Goal: Task Accomplishment & Management: Complete application form

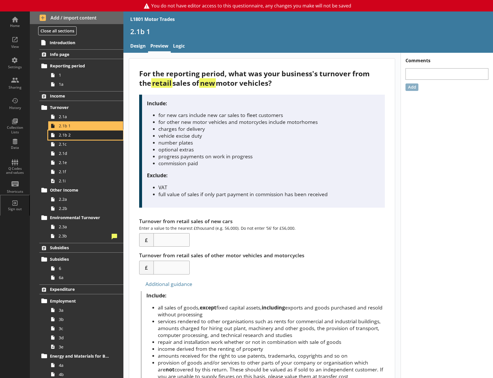
click at [65, 136] on span "2.1b 2" at bounding box center [85, 134] width 53 height 5
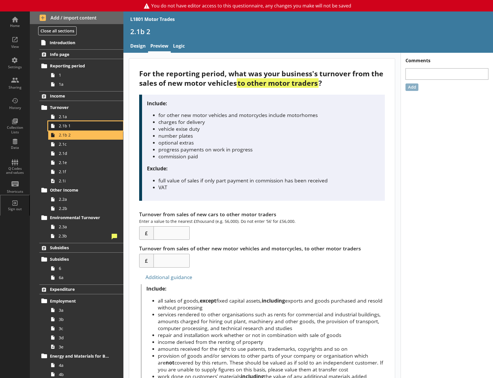
click at [89, 129] on link "2.1b 1" at bounding box center [85, 125] width 75 height 9
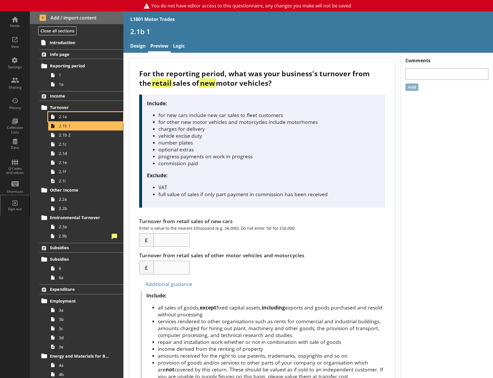
click at [87, 117] on span "2.1a" at bounding box center [85, 116] width 53 height 5
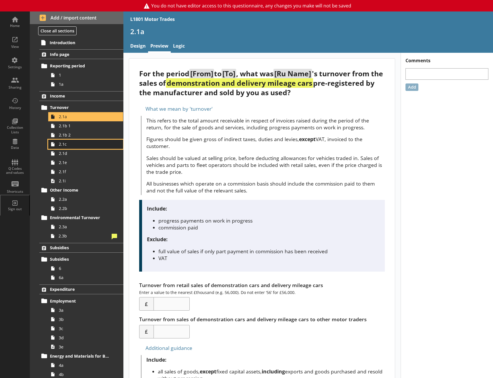
click at [78, 148] on link "2.1c" at bounding box center [85, 144] width 75 height 9
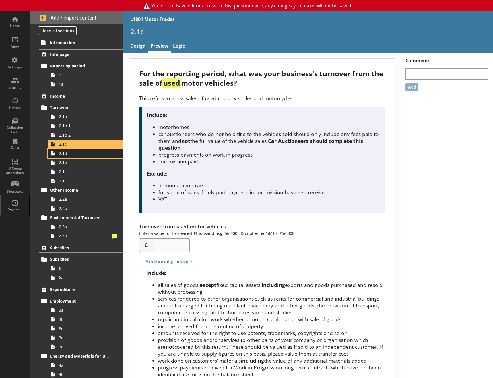
click at [84, 153] on span "2.1d" at bounding box center [85, 153] width 53 height 5
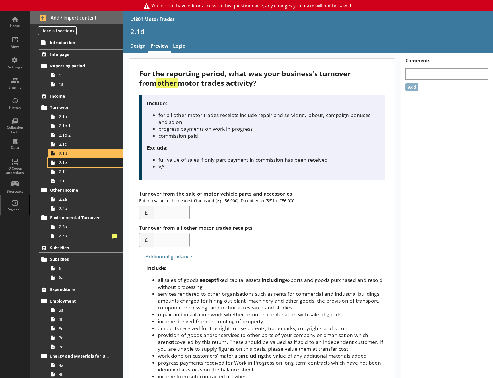
click at [84, 165] on span "2.1e" at bounding box center [85, 162] width 53 height 5
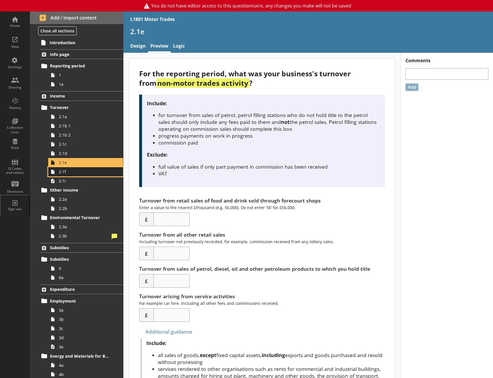
click at [80, 175] on link "2.1f" at bounding box center [85, 171] width 75 height 9
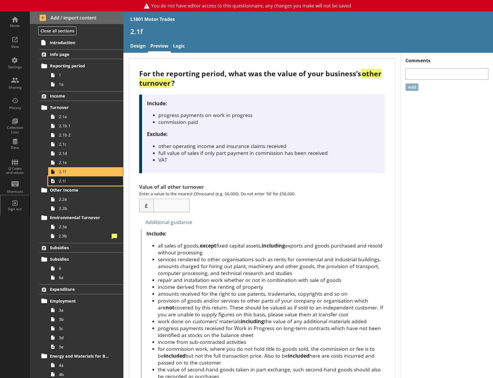
click at [78, 182] on span "2.1i" at bounding box center [85, 180] width 53 height 5
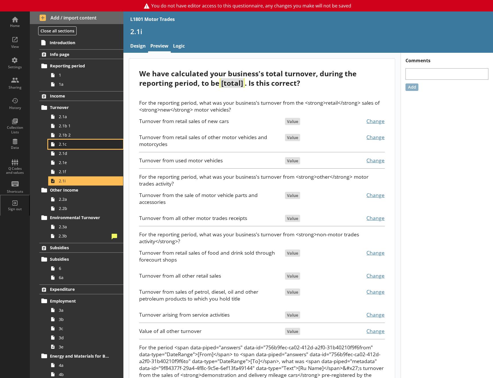
click at [80, 144] on span "2.1c" at bounding box center [85, 144] width 53 height 5
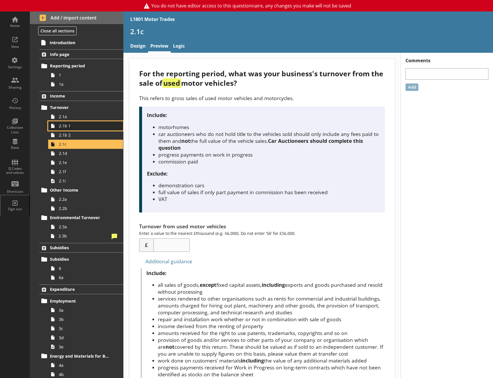
click at [79, 130] on link "2.1b 1" at bounding box center [85, 125] width 75 height 9
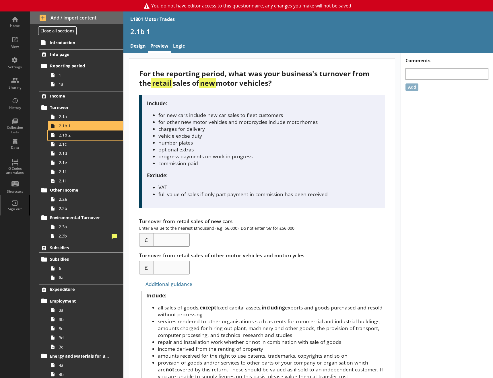
click at [77, 138] on span "2.1b 2" at bounding box center [85, 134] width 53 height 5
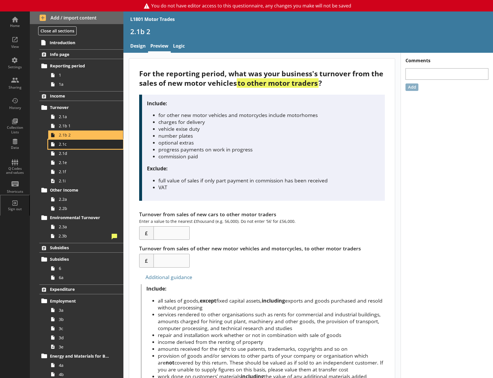
click at [73, 147] on span "2.1c" at bounding box center [85, 144] width 53 height 5
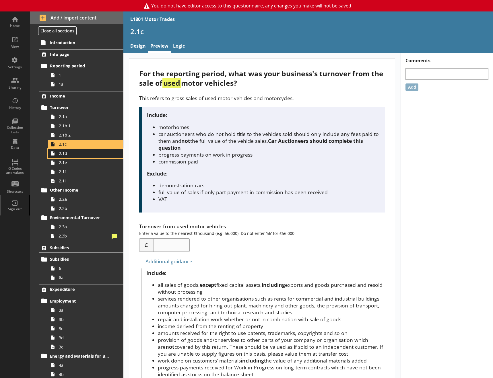
click at [82, 153] on span "2.1d" at bounding box center [85, 153] width 53 height 5
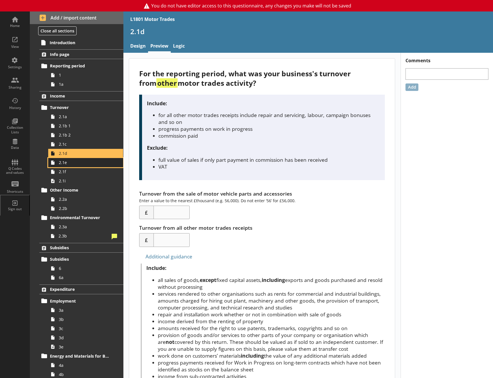
click at [81, 164] on span "2.1e" at bounding box center [85, 162] width 53 height 5
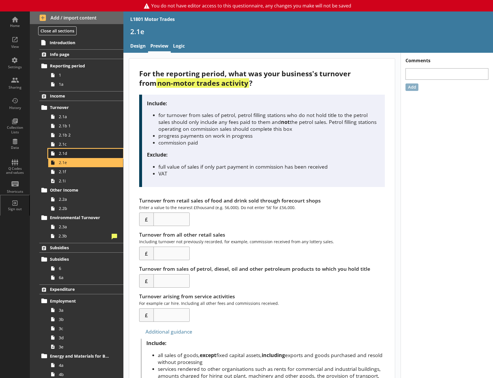
click at [86, 153] on span "2.1d" at bounding box center [85, 153] width 53 height 5
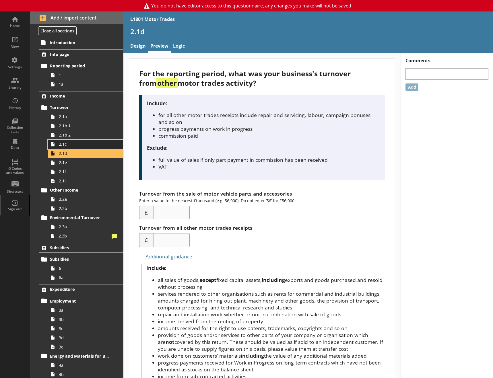
click at [84, 144] on span "2.1c" at bounding box center [85, 144] width 53 height 5
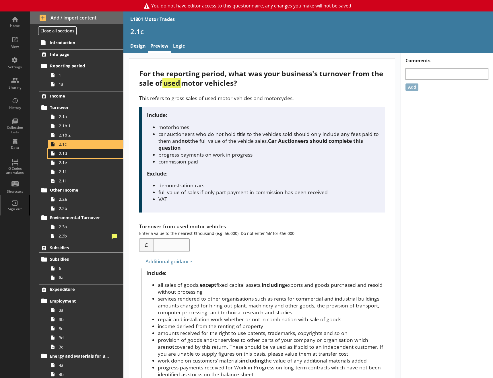
click at [81, 154] on span "2.1d" at bounding box center [85, 153] width 53 height 5
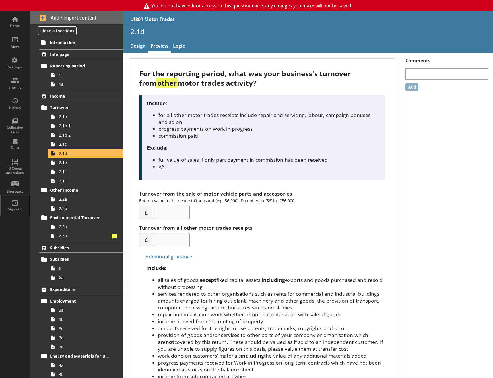
click at [152, 192] on div "Turnover from the sale of motor vehicle parts and accessories Enter a value to …" at bounding box center [262, 204] width 246 height 29
drag, startPoint x: 144, startPoint y: 193, endPoint x: 295, endPoint y: 191, distance: 150.4
click at [295, 191] on div "Turnover from the sale of motor vehicle parts and accessories Enter a value to …" at bounding box center [262, 204] width 246 height 29
click at [259, 194] on div "Turnover from the sale of motor vehicle parts and accessories Enter a value to …" at bounding box center [262, 204] width 246 height 29
drag, startPoint x: 154, startPoint y: 200, endPoint x: 268, endPoint y: 201, distance: 113.7
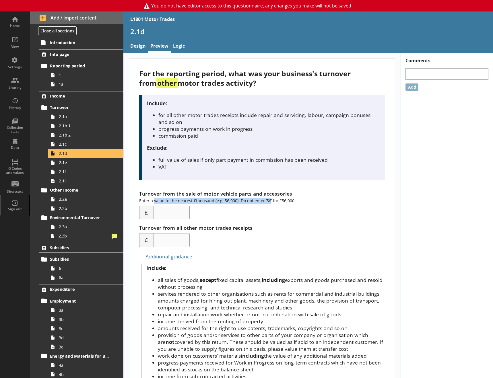
click at [268, 201] on div "Turnover from the sale of motor vehicle parts and accessories Enter a value to …" at bounding box center [262, 204] width 246 height 29
click at [272, 201] on div "Turnover from the sale of motor vehicle parts and accessories Enter a value to …" at bounding box center [262, 204] width 246 height 29
drag, startPoint x: 175, startPoint y: 193, endPoint x: 267, endPoint y: 193, distance: 92.2
click at [267, 193] on div "Turnover from the sale of motor vehicle parts and accessories Enter a value to …" at bounding box center [262, 204] width 246 height 29
click at [268, 193] on div "Turnover from the sale of motor vehicle parts and accessories Enter a value to …" at bounding box center [262, 204] width 246 height 29
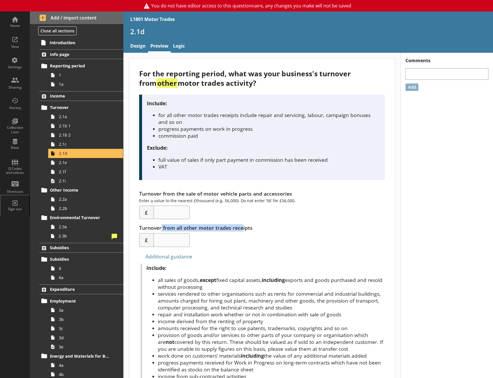
drag, startPoint x: 212, startPoint y: 228, endPoint x: 242, endPoint y: 228, distance: 30.4
click at [242, 228] on div "Turnover from all other motor trades receipts £" at bounding box center [262, 235] width 246 height 23
drag, startPoint x: 175, startPoint y: 195, endPoint x: 277, endPoint y: 195, distance: 101.6
click at [277, 195] on div "Turnover from the sale of motor vehicle parts and accessories Enter a value to …" at bounding box center [262, 204] width 246 height 29
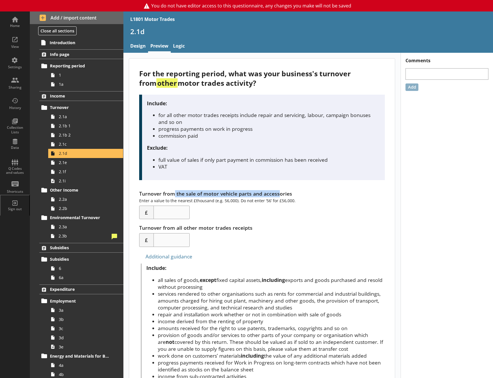
click at [277, 195] on div "Turnover from the sale of motor vehicle parts and accessories Enter a value to …" at bounding box center [262, 204] width 246 height 29
click at [74, 165] on span "2.1e" at bounding box center [85, 162] width 53 height 5
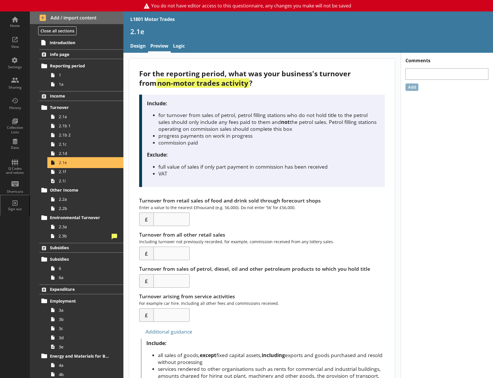
click at [67, 158] on link "2.1e" at bounding box center [85, 162] width 75 height 9
click at [68, 164] on span "2.1e" at bounding box center [85, 162] width 53 height 5
click at [63, 164] on span "2.1e" at bounding box center [85, 162] width 53 height 5
click at [63, 152] on span "2.1d" at bounding box center [85, 153] width 53 height 5
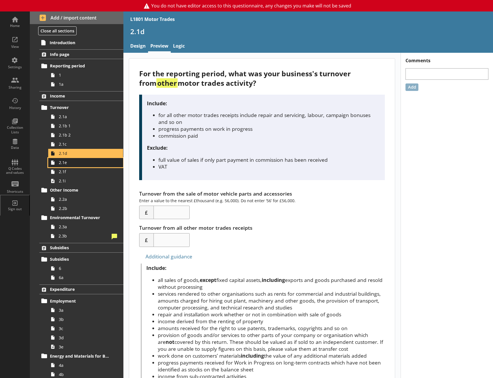
click at [63, 167] on link "2.1e" at bounding box center [85, 162] width 75 height 9
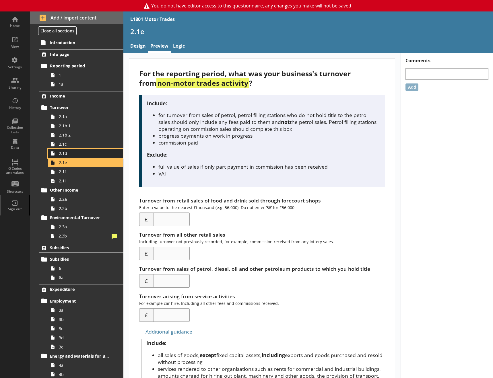
click at [63, 154] on span "2.1d" at bounding box center [85, 153] width 53 height 5
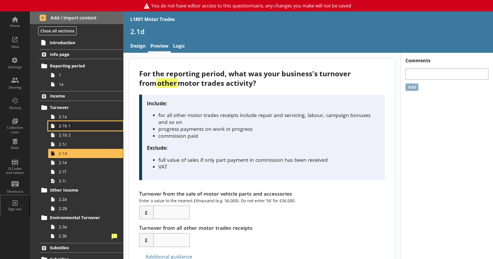
click at [68, 127] on span "2.1b 1" at bounding box center [85, 125] width 53 height 5
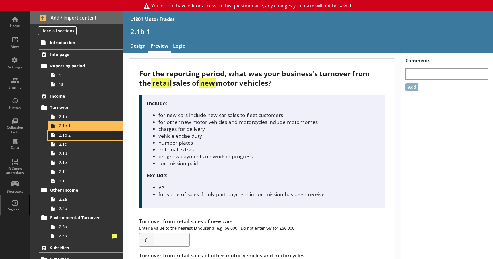
click at [64, 138] on span "2.1b 2" at bounding box center [85, 134] width 53 height 5
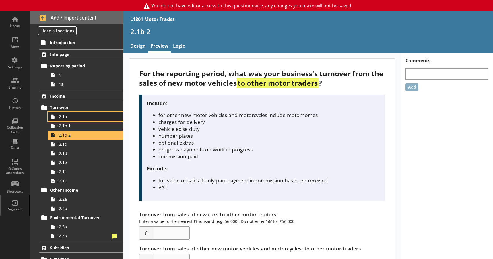
click at [69, 118] on span "2.1a" at bounding box center [85, 116] width 53 height 5
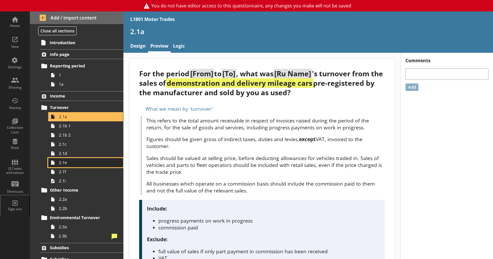
click at [68, 163] on span "2.1e" at bounding box center [85, 162] width 53 height 5
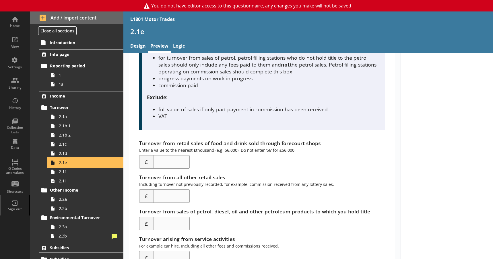
scroll to position [86, 0]
